Goal: Task Accomplishment & Management: Complete application form

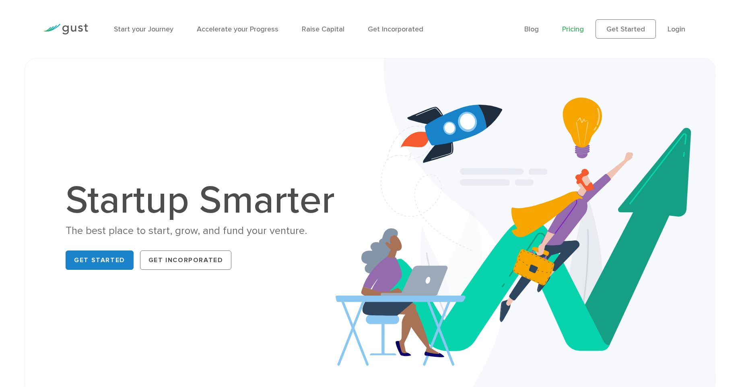
click at [576, 27] on link "Pricing" at bounding box center [573, 29] width 22 height 8
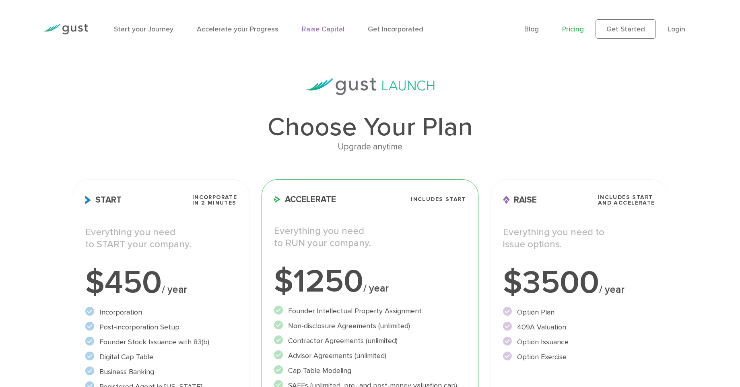
click at [329, 33] on link "Raise Capital" at bounding box center [323, 29] width 43 height 8
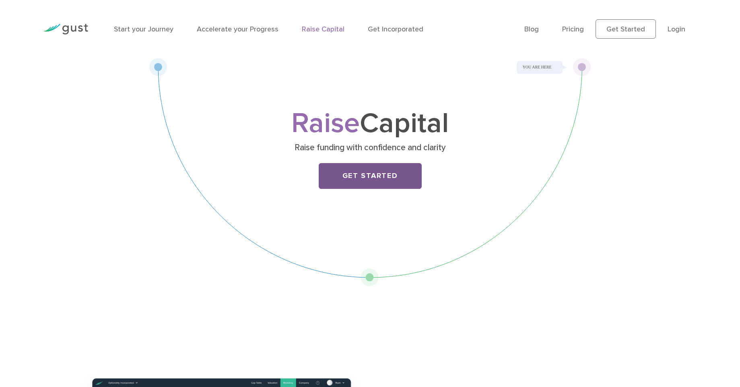
click at [366, 168] on link "Get Started" at bounding box center [370, 176] width 103 height 26
